Goal: Information Seeking & Learning: Compare options

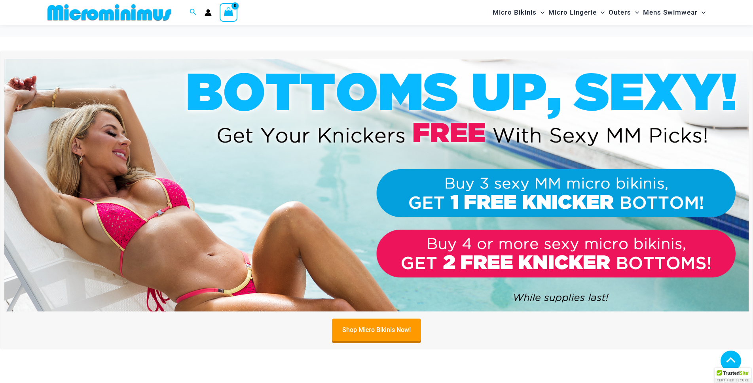
scroll to position [428, 0]
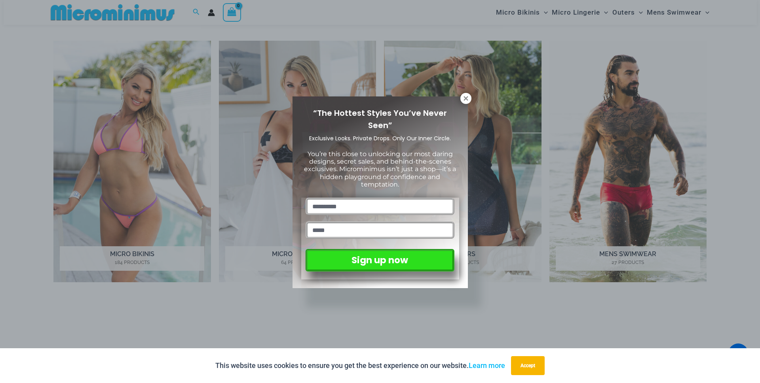
drag, startPoint x: 463, startPoint y: 98, endPoint x: 432, endPoint y: 91, distance: 31.7
click at [463, 99] on icon at bounding box center [465, 98] width 7 height 7
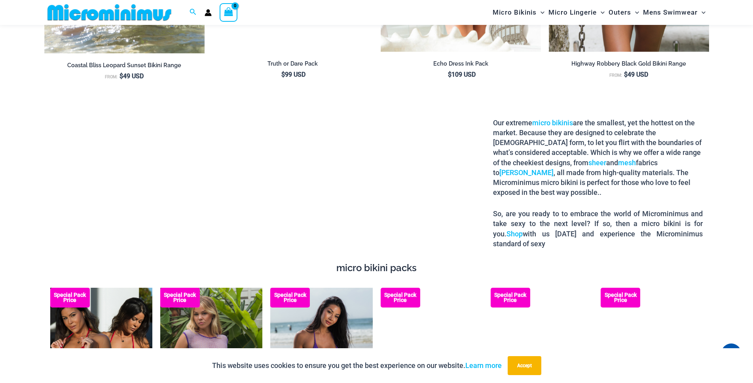
scroll to position [1180, 0]
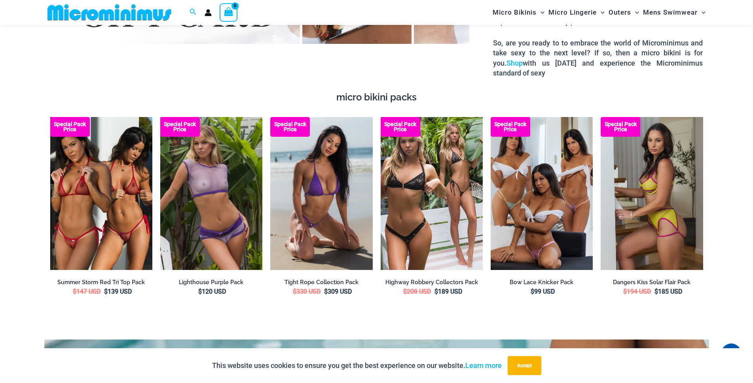
click at [649, 181] on img at bounding box center [652, 194] width 102 height 154
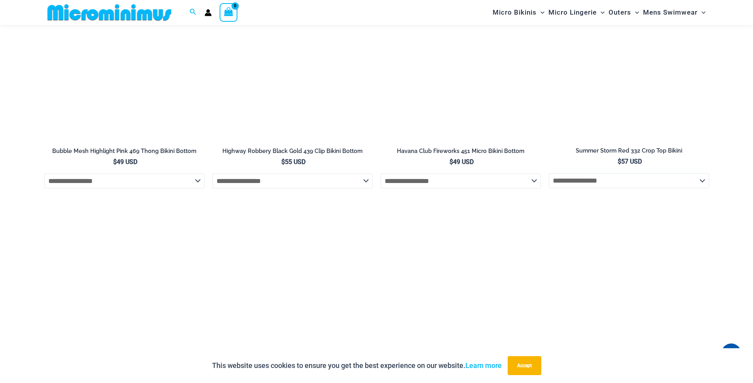
scroll to position [2090, 0]
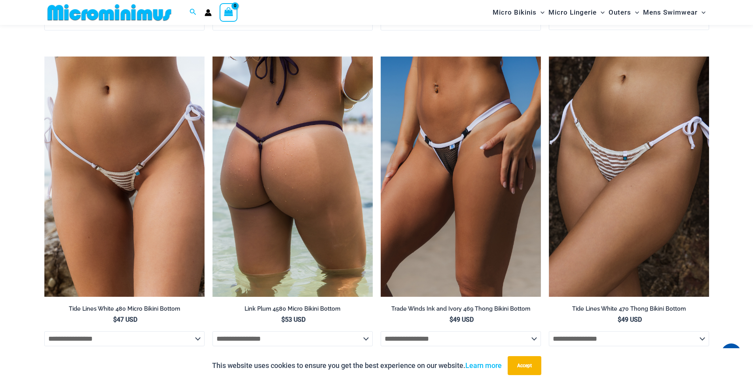
click at [266, 172] on img at bounding box center [293, 177] width 160 height 241
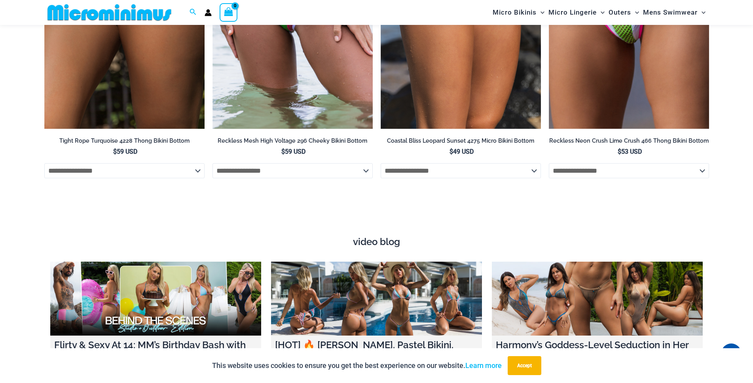
scroll to position [2380, 0]
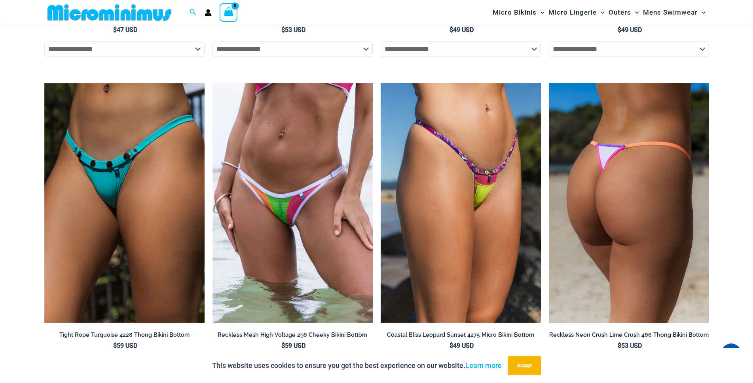
click at [641, 176] on img at bounding box center [629, 203] width 160 height 241
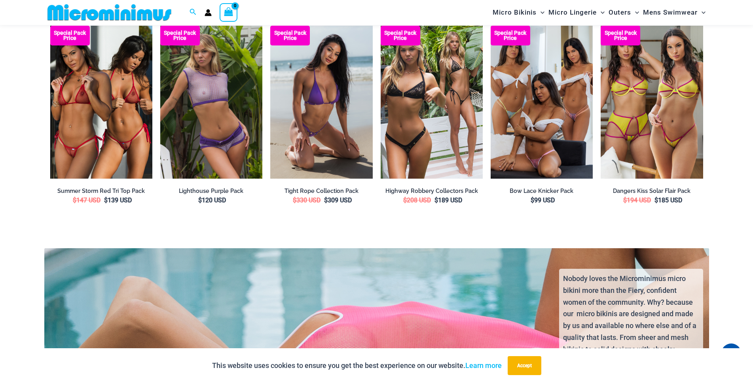
scroll to position [1233, 0]
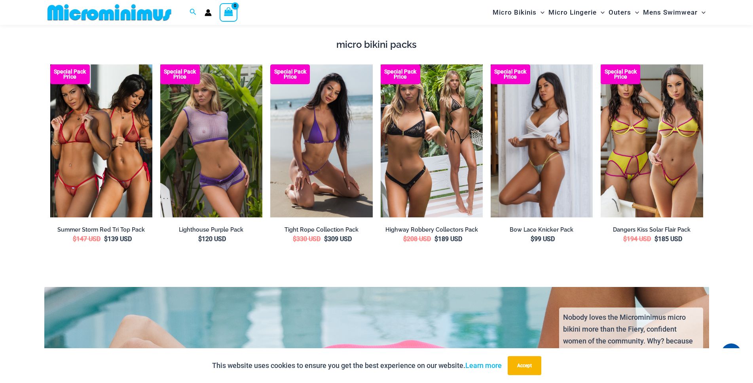
click at [556, 153] on img at bounding box center [542, 141] width 102 height 153
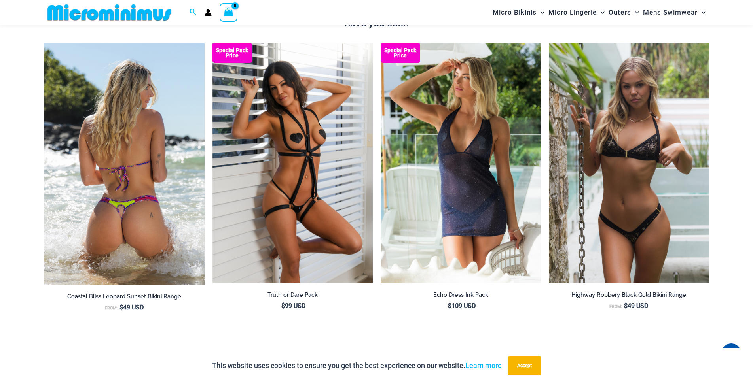
scroll to position [758, 0]
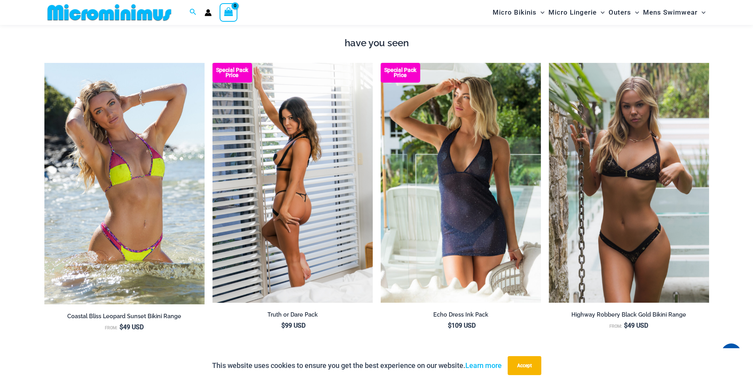
click at [281, 199] on img at bounding box center [293, 183] width 160 height 241
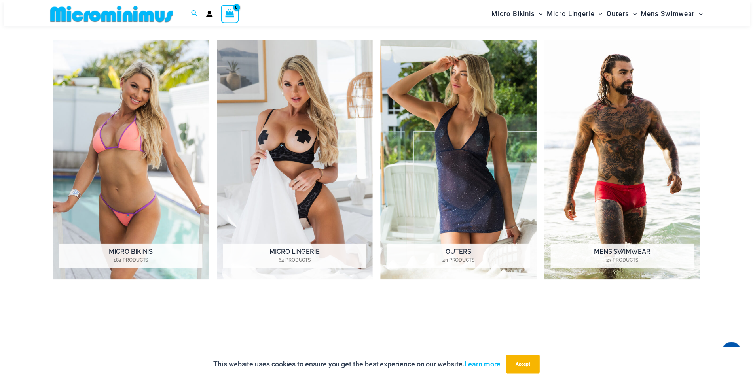
scroll to position [362, 0]
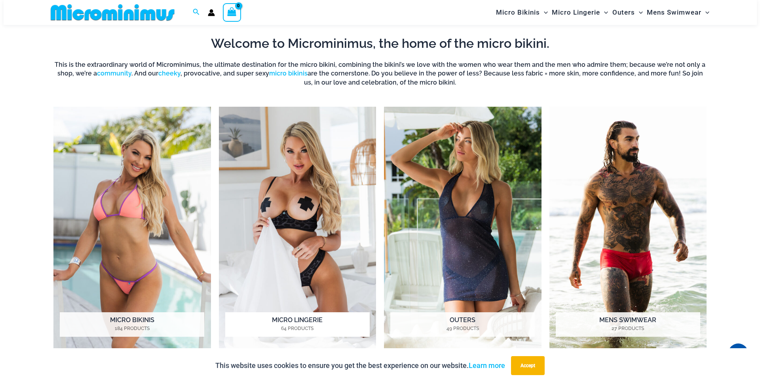
click at [280, 220] on img "Visit product category Micro Lingerie" at bounding box center [298, 228] width 158 height 242
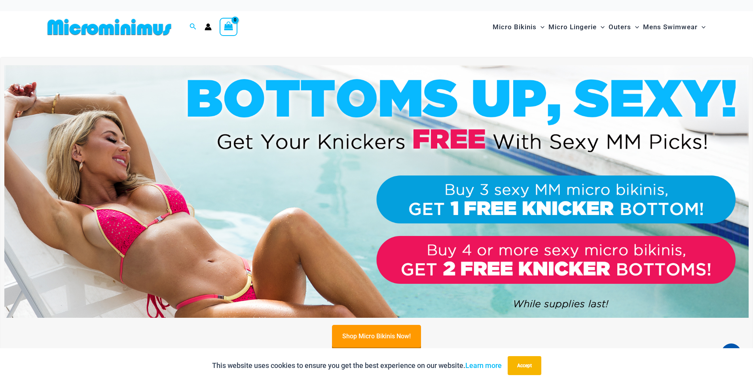
scroll to position [0, 0]
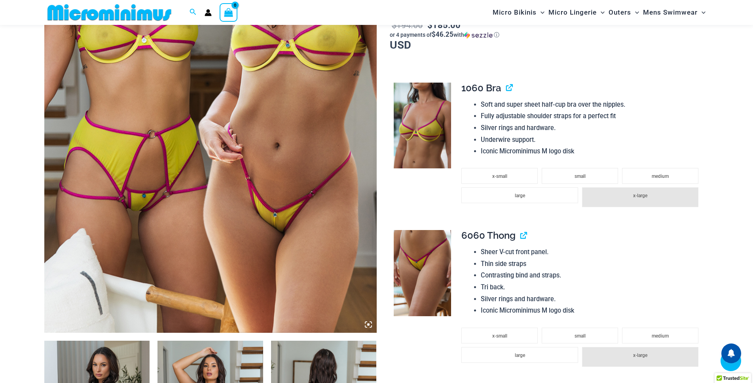
scroll to position [784, 0]
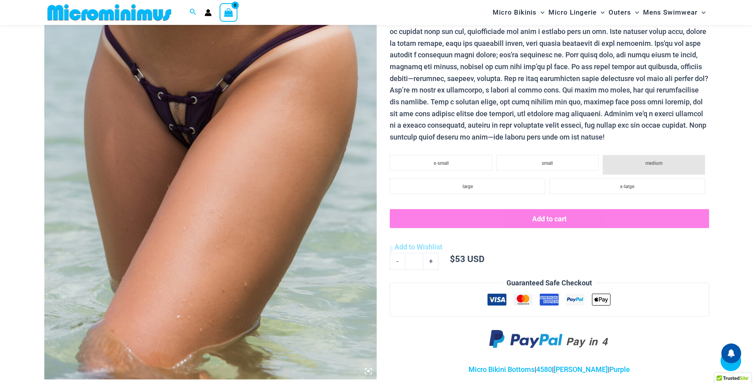
scroll to position [864, 0]
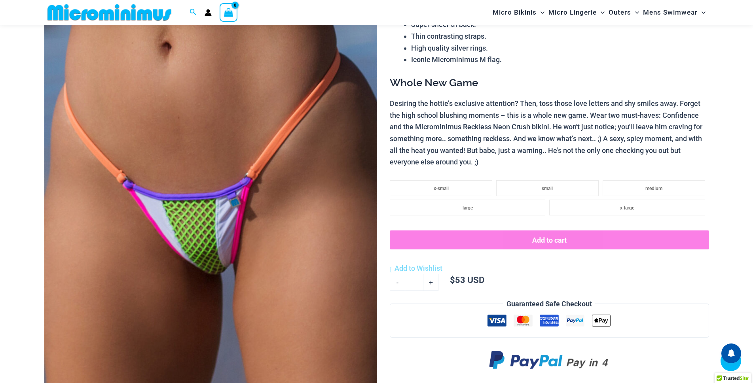
scroll to position [903, 0]
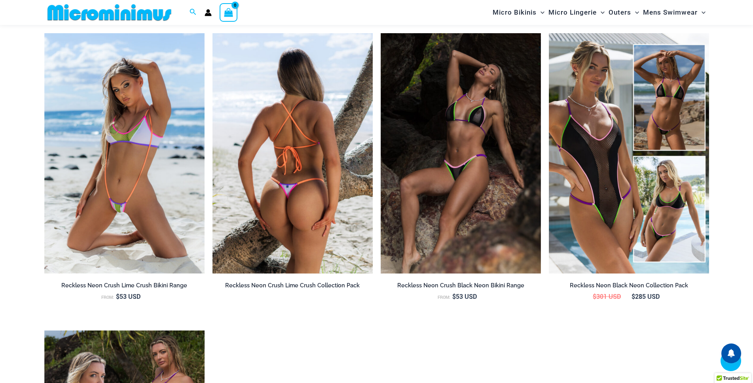
click at [258, 214] on img at bounding box center [293, 153] width 160 height 241
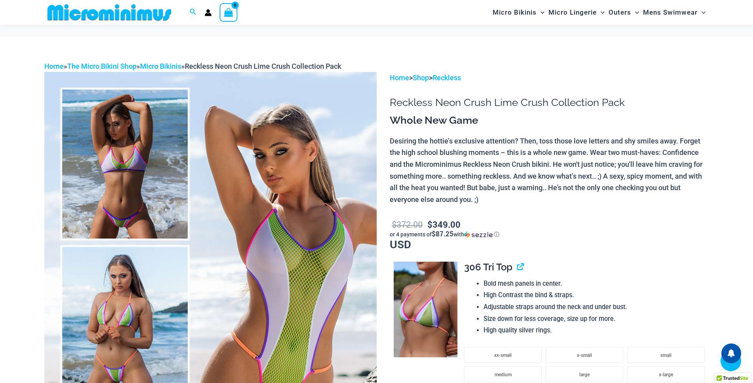
scroll to position [349, 0]
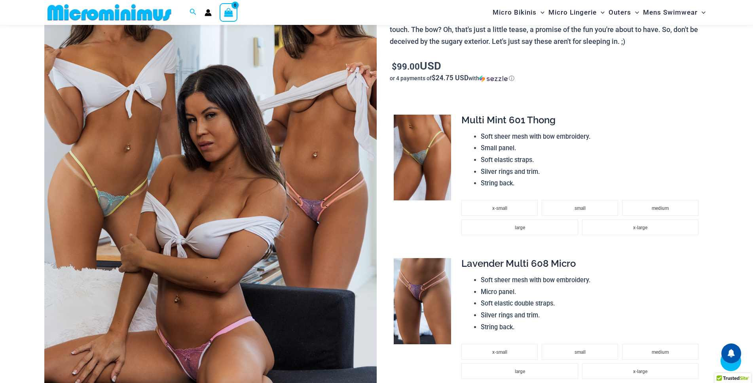
scroll to position [317, 0]
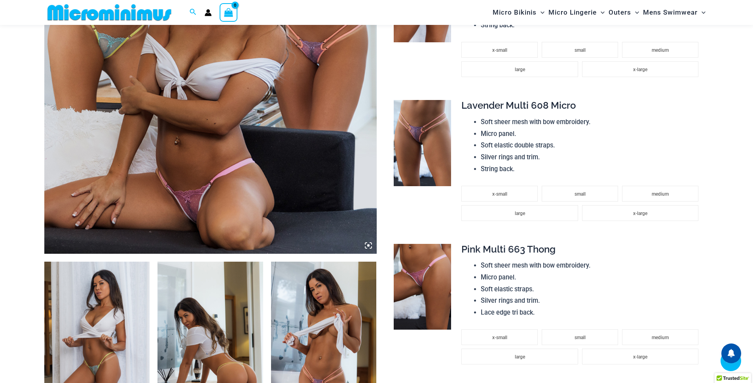
click at [305, 262] on img at bounding box center [324, 341] width 106 height 158
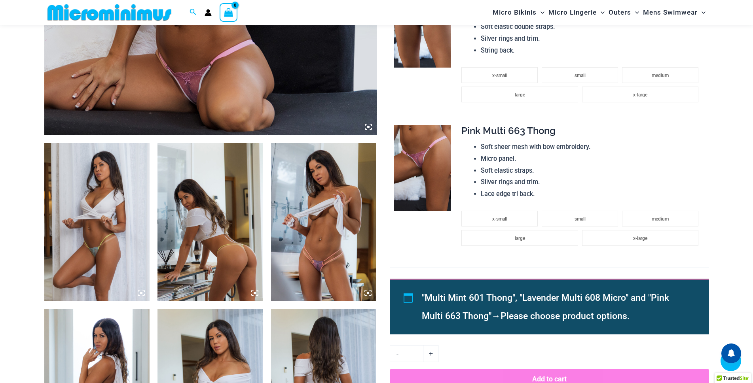
scroll to position [594, 0]
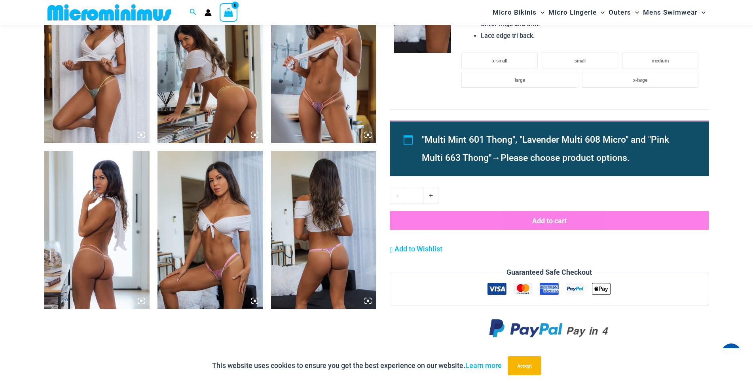
click at [365, 134] on icon at bounding box center [366, 133] width 2 height 2
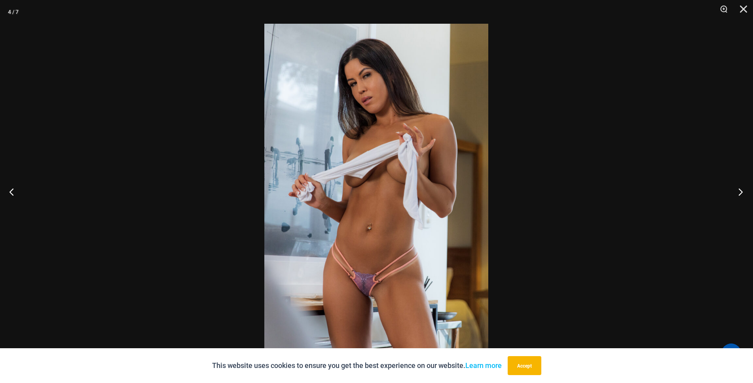
click at [744, 193] on button "Next" at bounding box center [738, 192] width 30 height 40
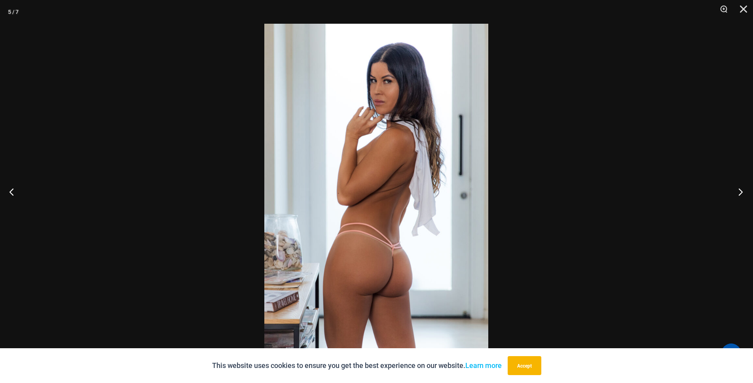
click at [742, 190] on button "Next" at bounding box center [738, 192] width 30 height 40
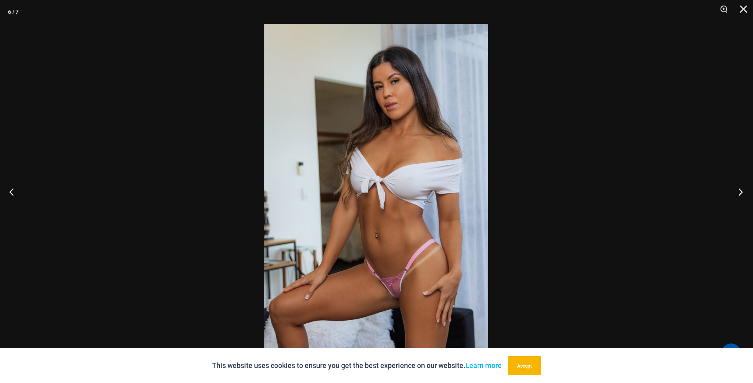
click at [742, 190] on button "Next" at bounding box center [738, 192] width 30 height 40
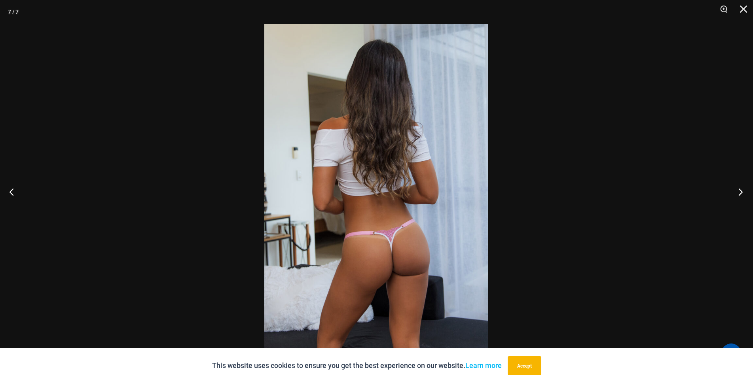
click at [742, 190] on button "Next" at bounding box center [738, 192] width 30 height 40
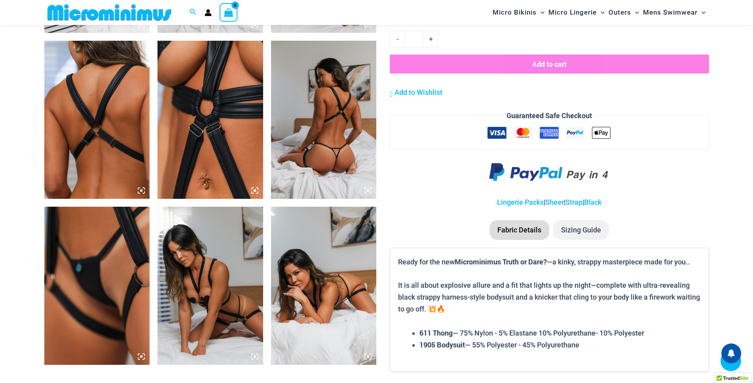
scroll to position [1259, 0]
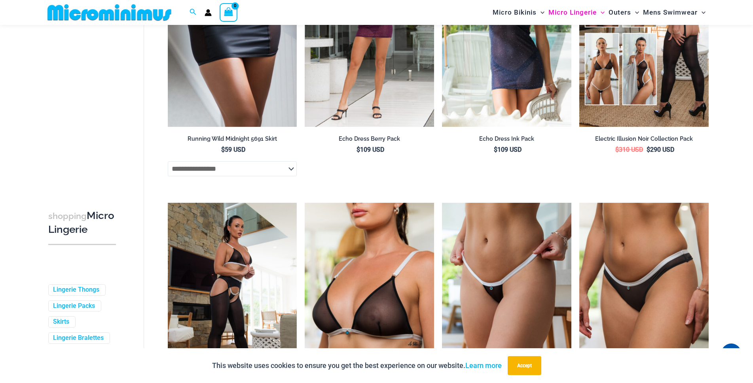
scroll to position [1427, 0]
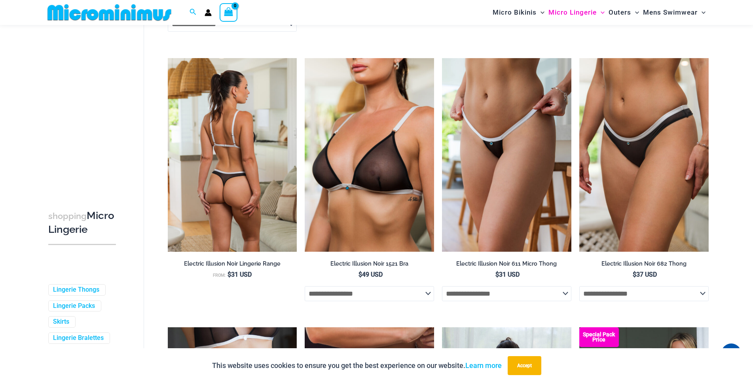
click at [230, 142] on img at bounding box center [232, 155] width 129 height 194
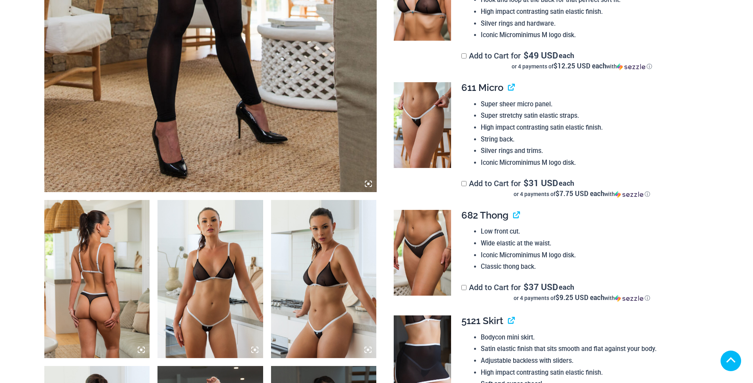
scroll to position [514, 0]
